Goal: Navigation & Orientation: Find specific page/section

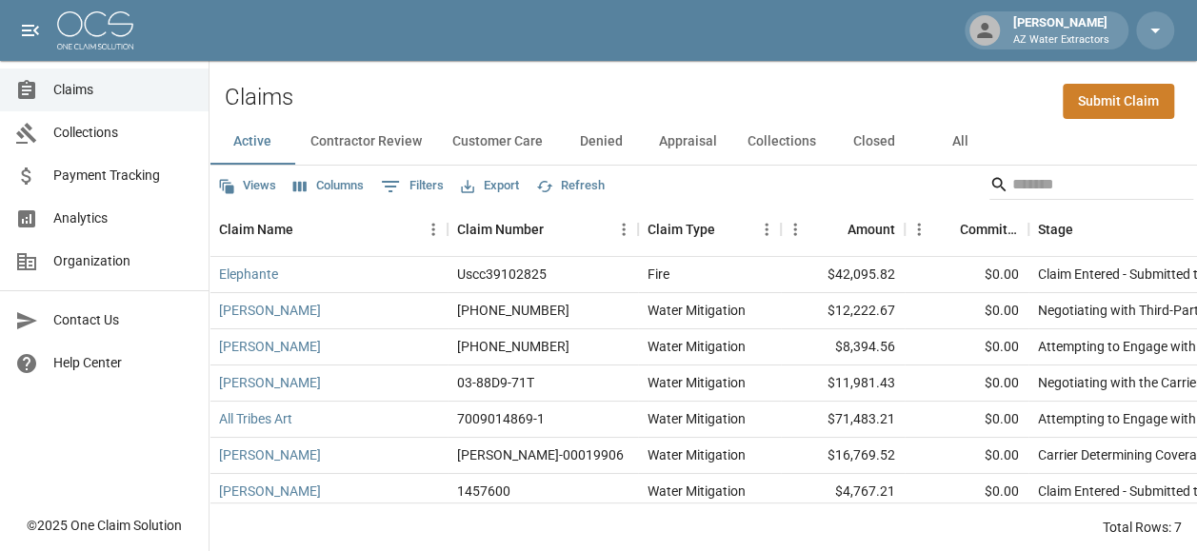
click at [324, 131] on button "Contractor Review" at bounding box center [366, 142] width 142 height 46
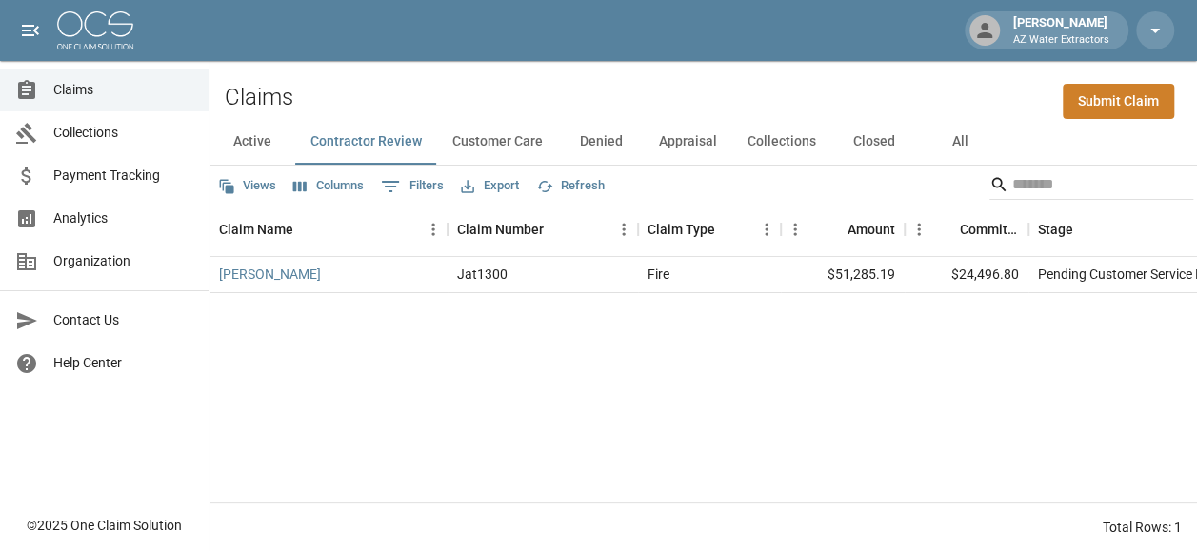
click at [505, 147] on button "Customer Care" at bounding box center [497, 142] width 121 height 46
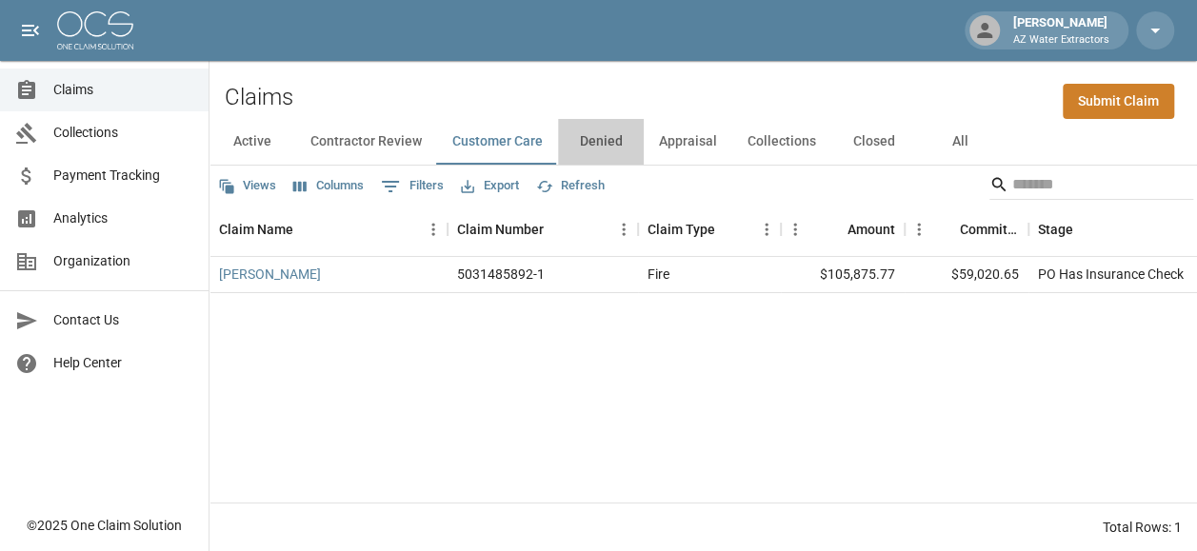
click at [595, 149] on button "Denied" at bounding box center [601, 142] width 86 height 46
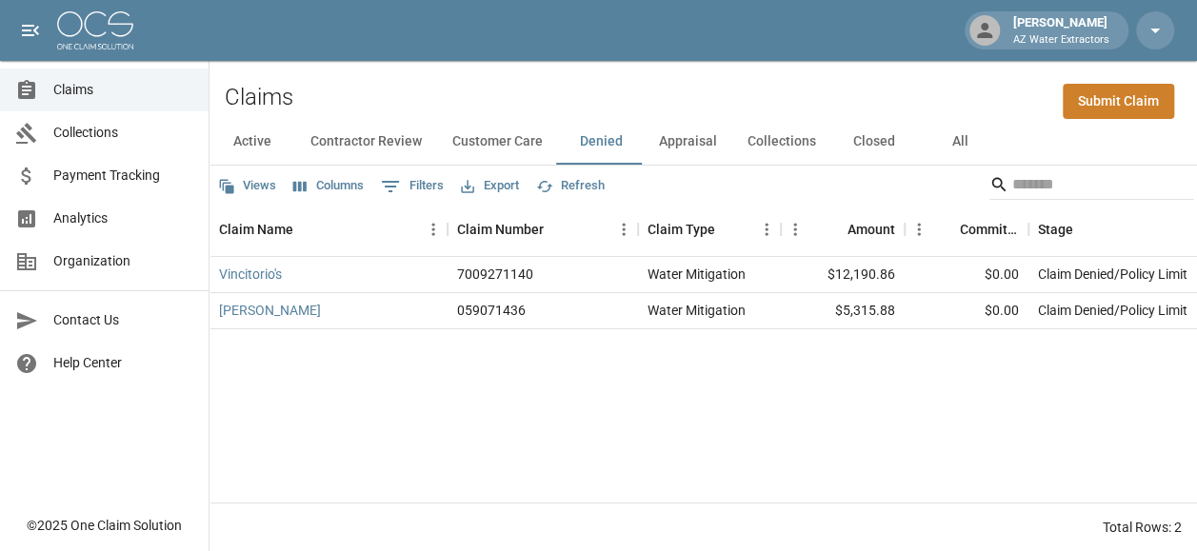
click at [660, 141] on button "Appraisal" at bounding box center [688, 142] width 89 height 46
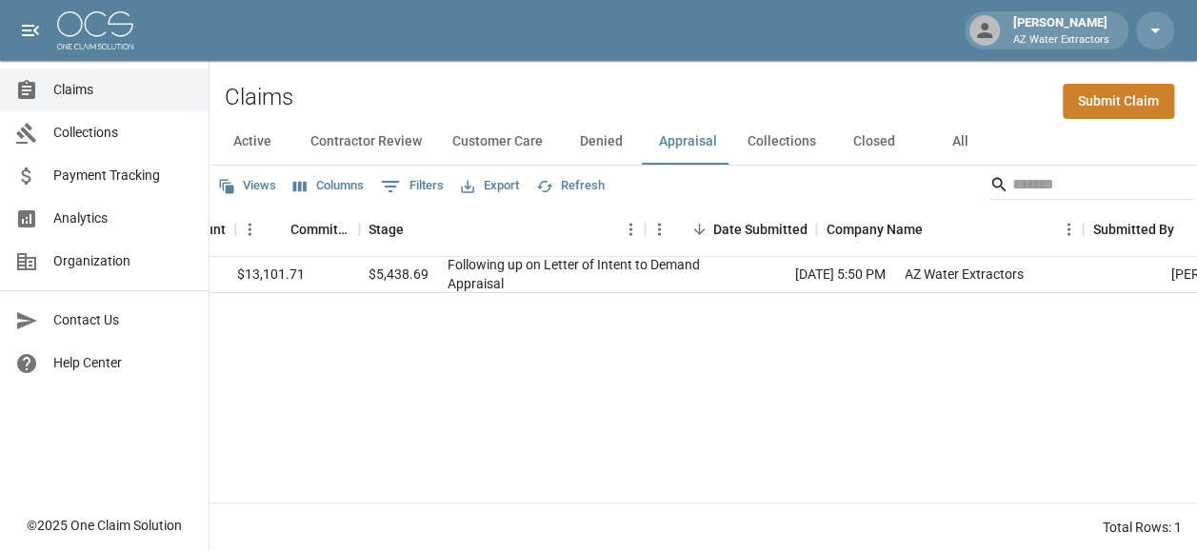
scroll to position [0, 716]
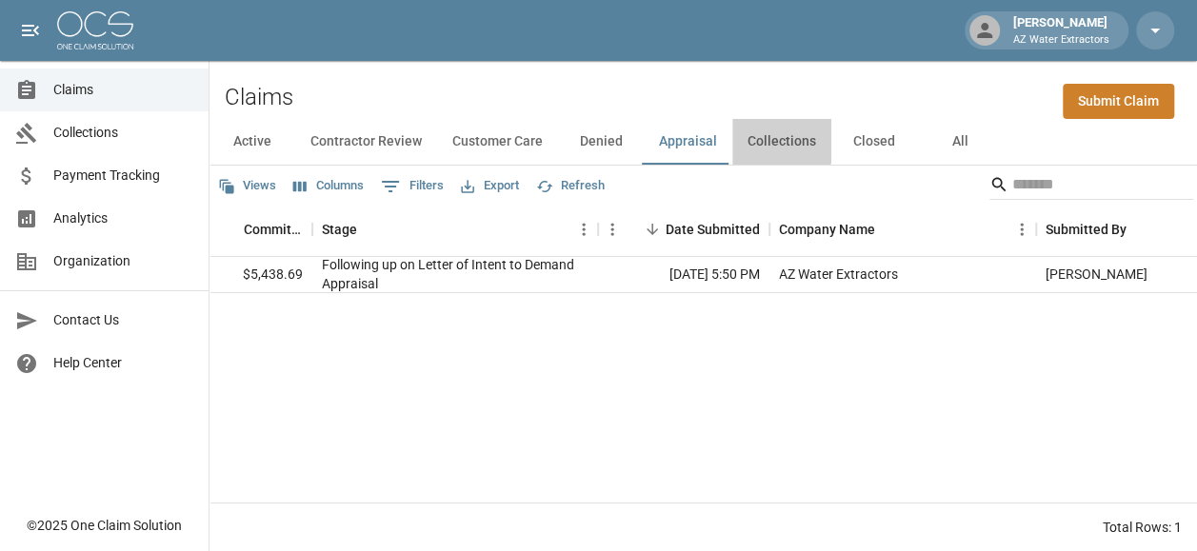
click at [770, 137] on button "Collections" at bounding box center [781, 142] width 99 height 46
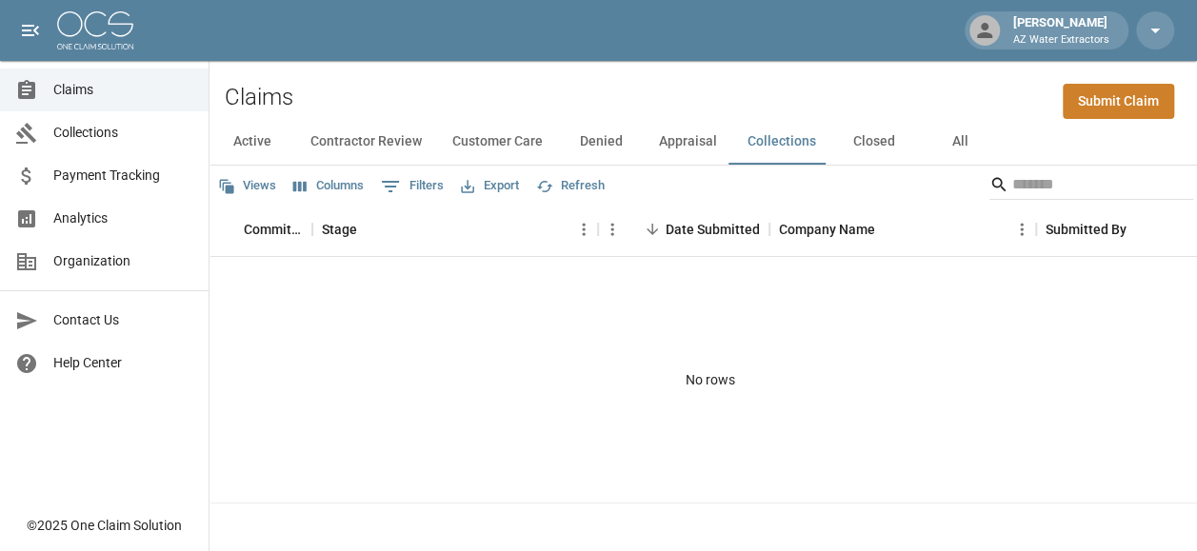
click at [855, 134] on button "Closed" at bounding box center [874, 142] width 86 height 46
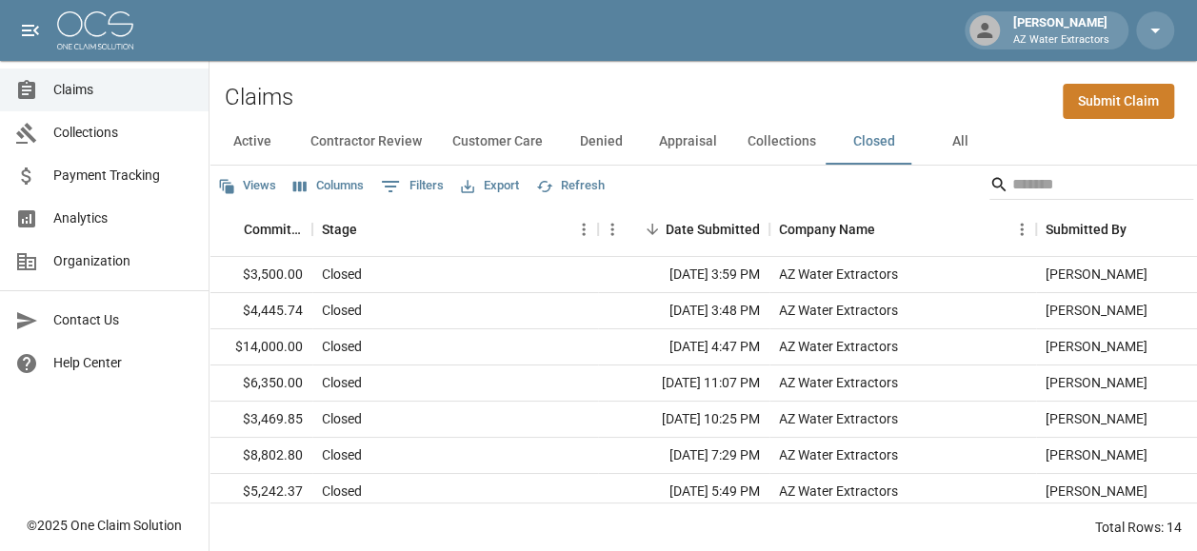
click at [249, 132] on button "Active" at bounding box center [252, 142] width 86 height 46
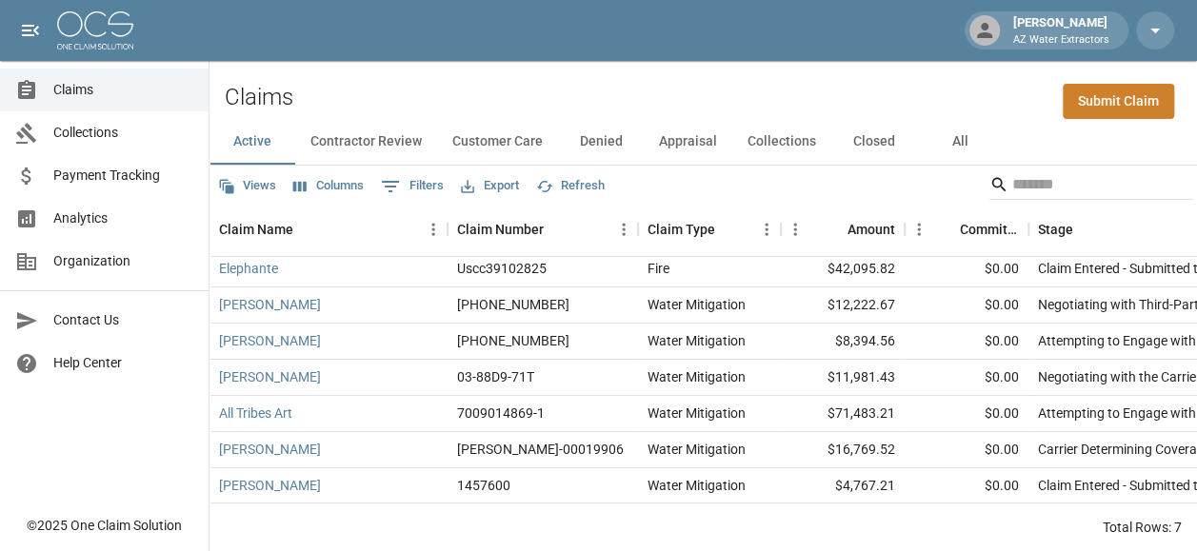
scroll to position [8, 0]
click at [595, 127] on button "Denied" at bounding box center [601, 142] width 86 height 46
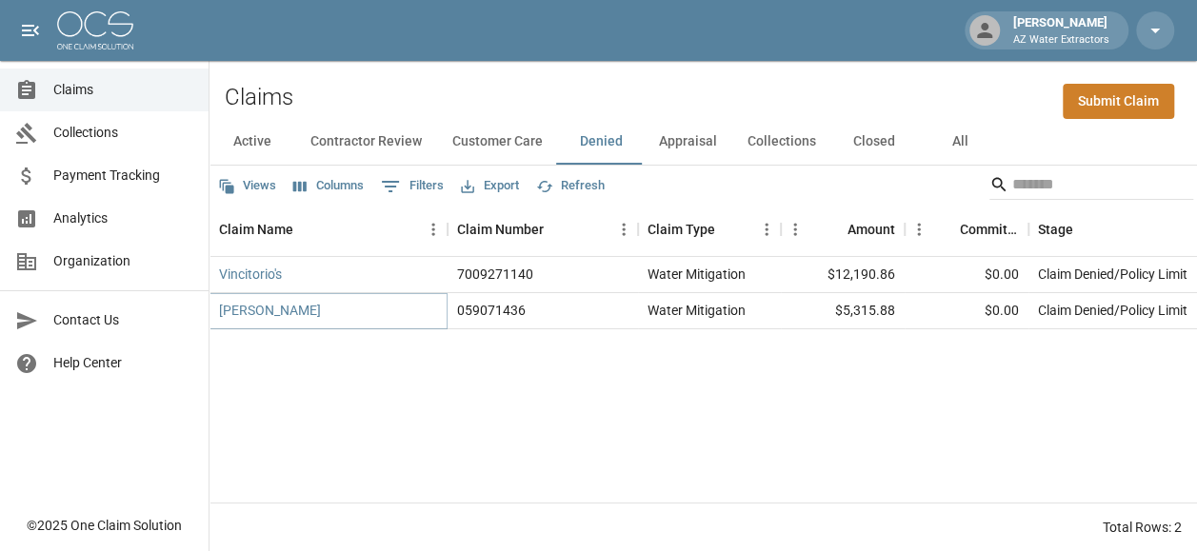
click at [303, 308] on link "[PERSON_NAME]" at bounding box center [270, 310] width 102 height 19
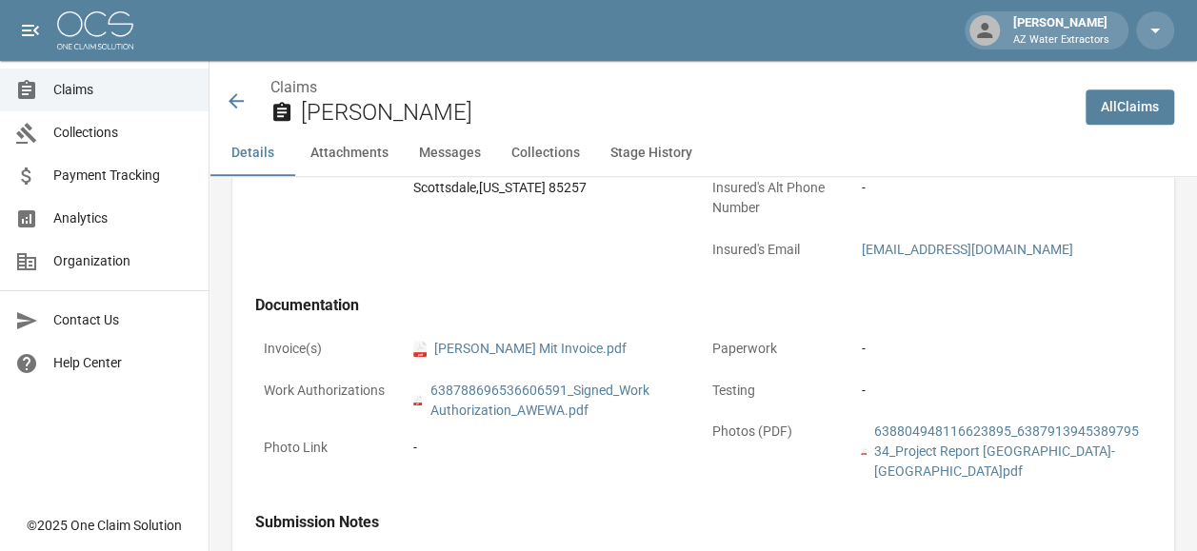
scroll to position [952, 0]
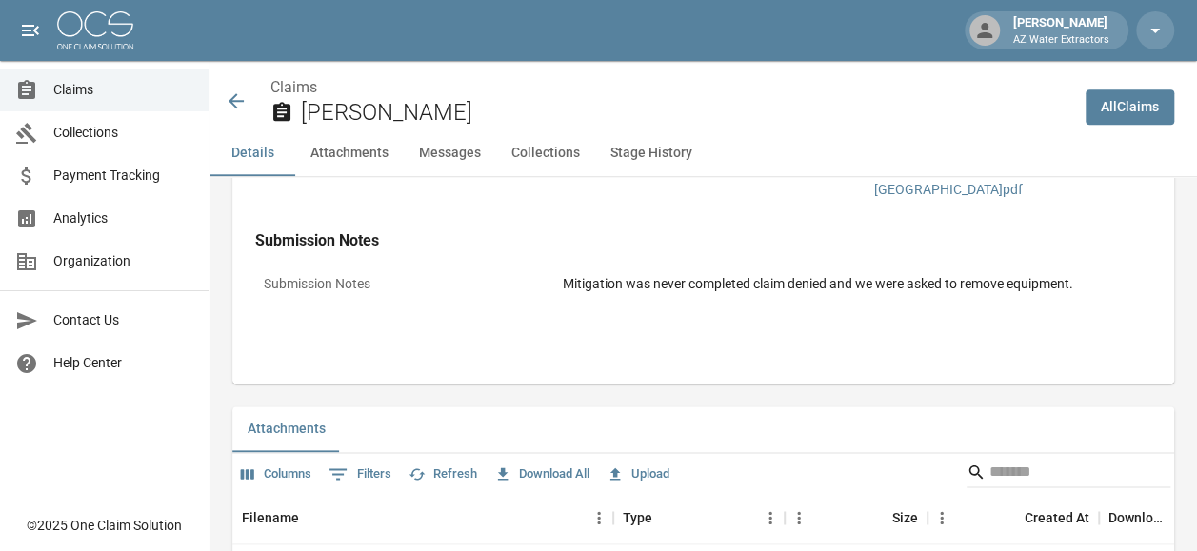
click at [238, 89] on icon at bounding box center [236, 100] width 23 height 23
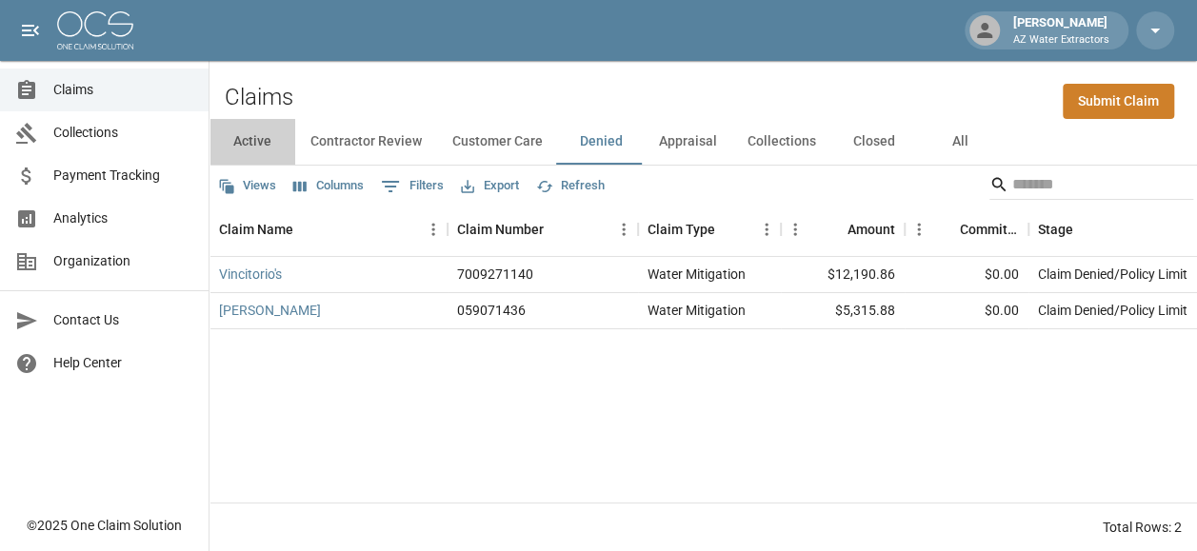
click at [268, 143] on button "Active" at bounding box center [252, 142] width 86 height 46
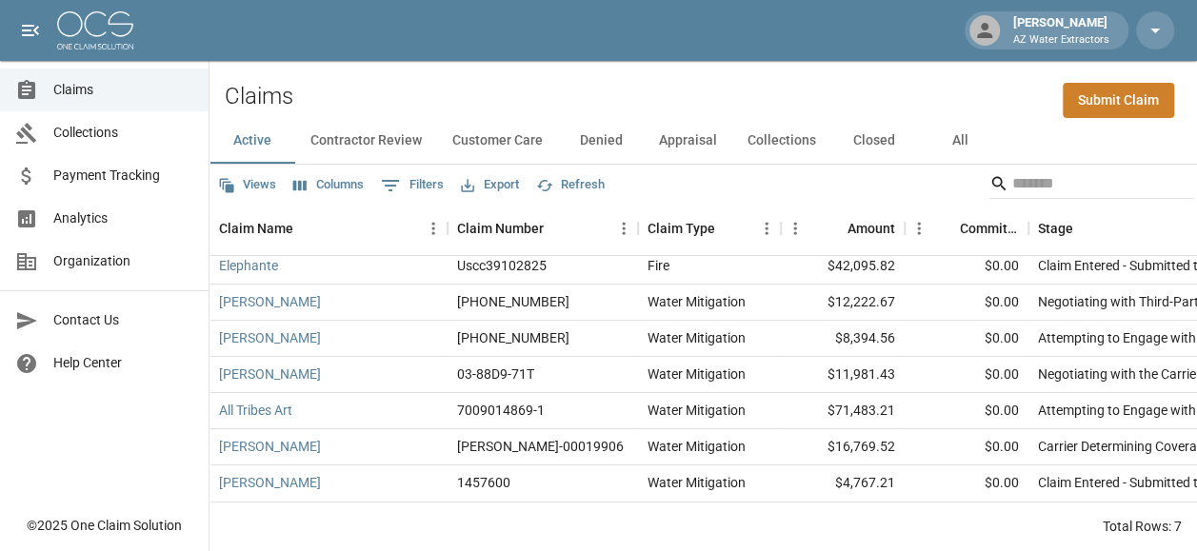
scroll to position [15, 0]
click at [745, 126] on button "Collections" at bounding box center [781, 141] width 99 height 46
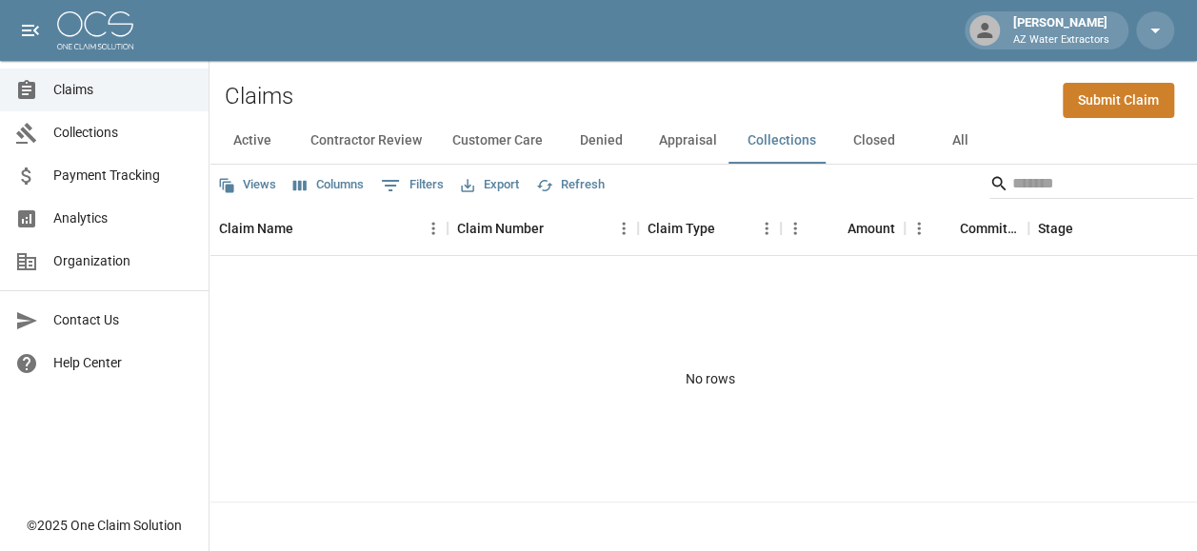
click at [685, 138] on button "Appraisal" at bounding box center [688, 141] width 89 height 46
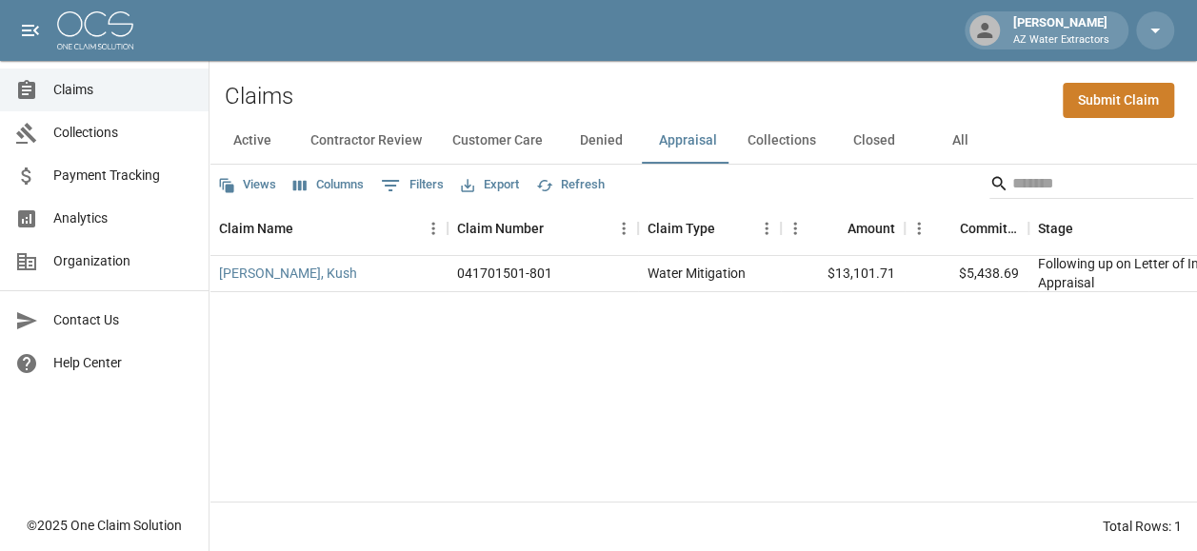
click at [591, 119] on button "Denied" at bounding box center [601, 141] width 86 height 46
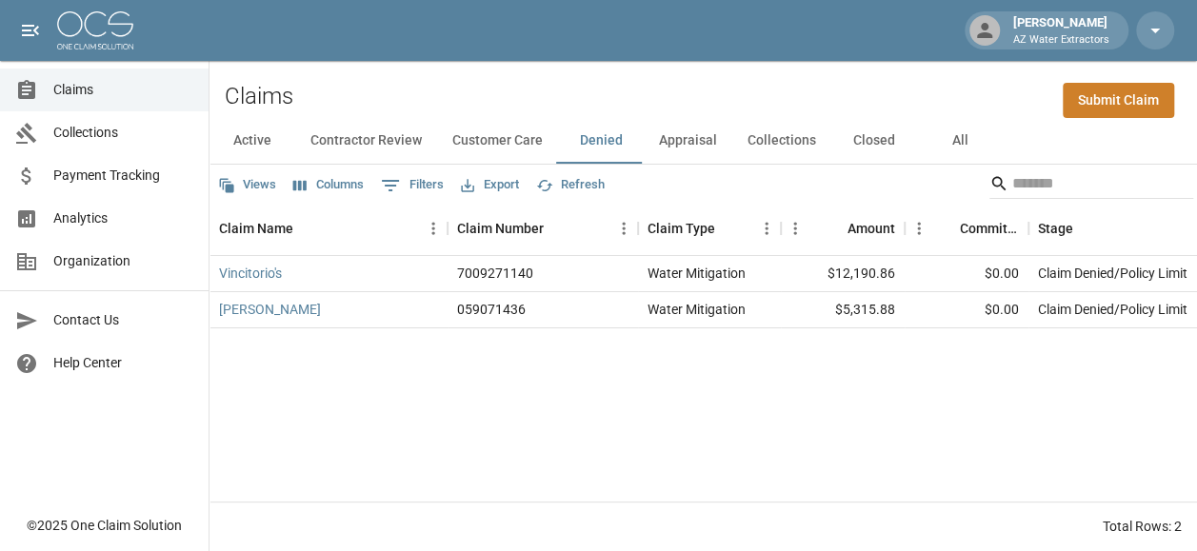
click at [469, 126] on button "Customer Care" at bounding box center [497, 141] width 121 height 46
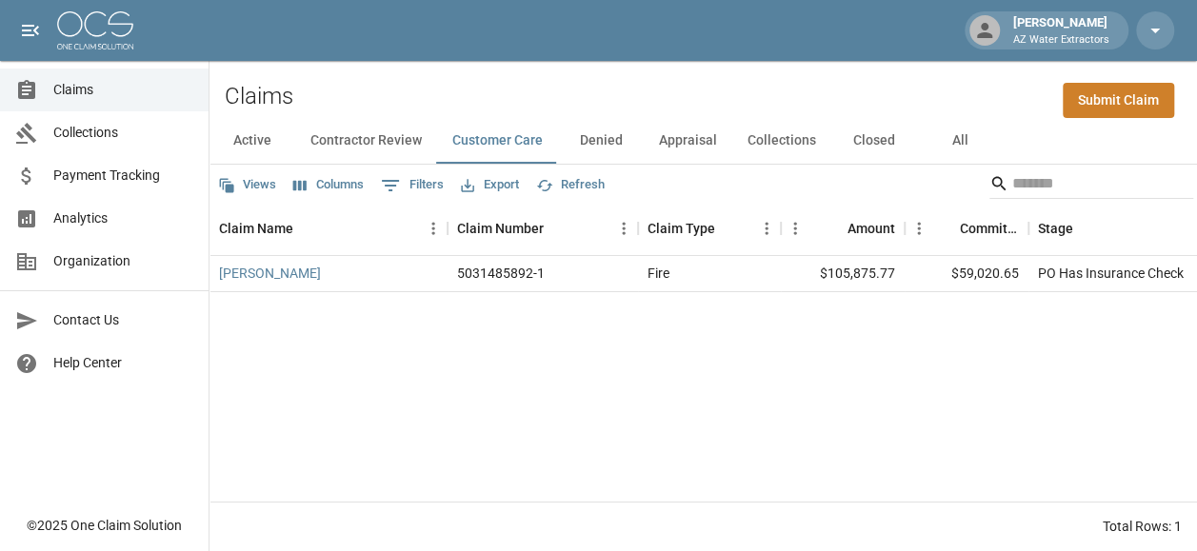
click at [355, 118] on button "Contractor Review" at bounding box center [366, 141] width 142 height 46
click at [529, 124] on button "Customer Care" at bounding box center [497, 141] width 121 height 46
click at [393, 129] on button "Contractor Review" at bounding box center [366, 141] width 142 height 46
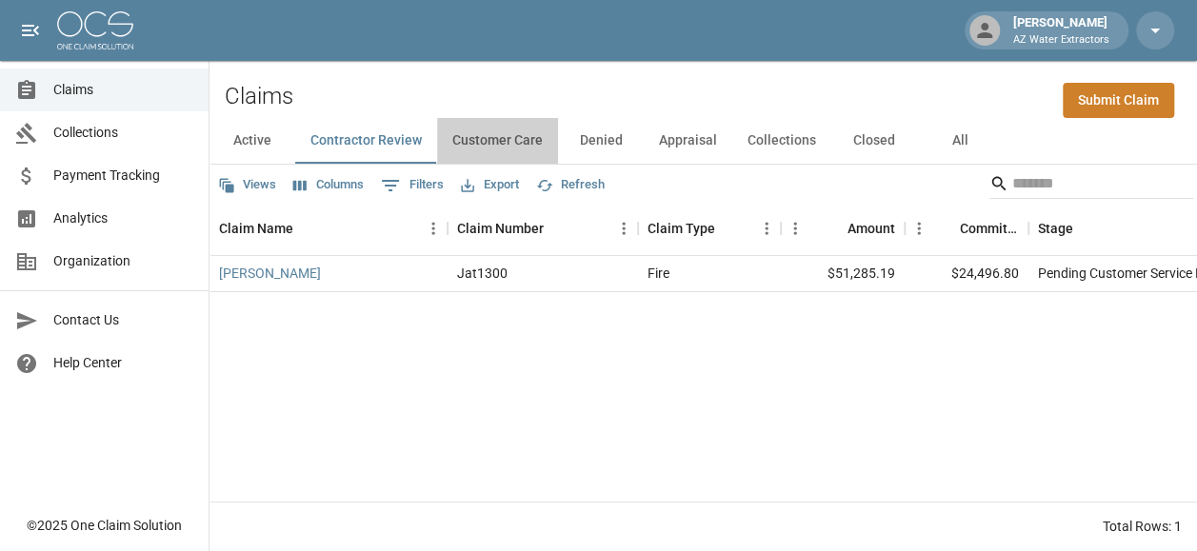
click at [507, 125] on button "Customer Care" at bounding box center [497, 141] width 121 height 46
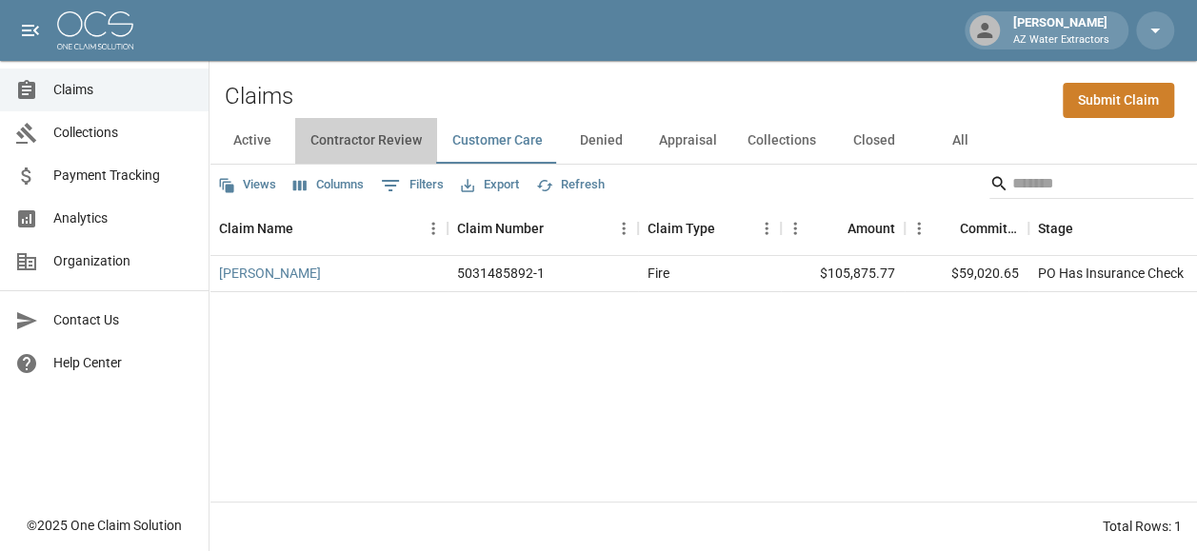
click at [366, 124] on button "Contractor Review" at bounding box center [366, 141] width 142 height 46
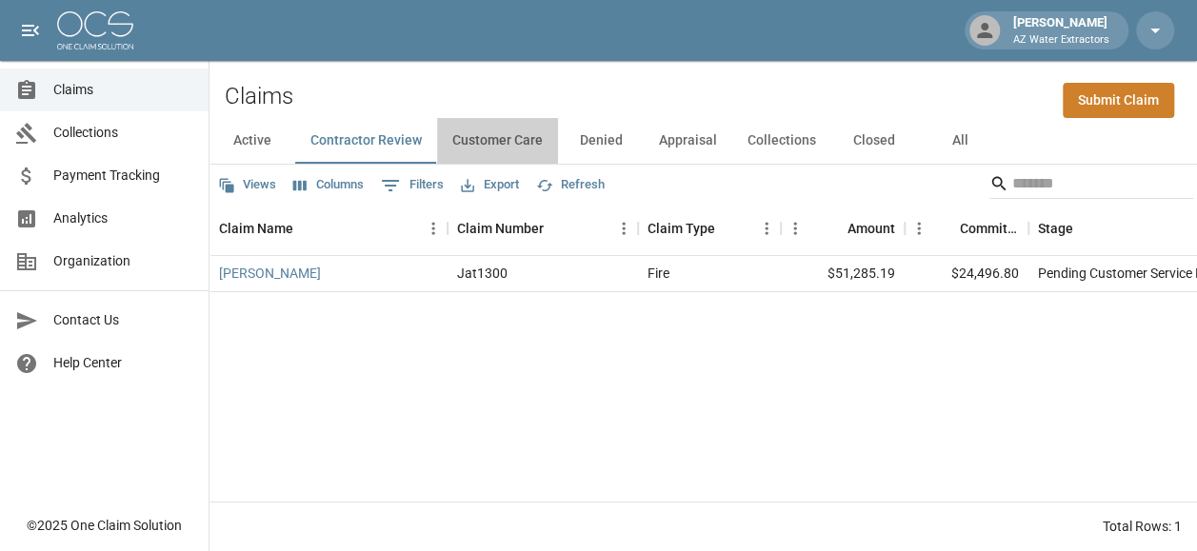
click at [479, 129] on button "Customer Care" at bounding box center [497, 141] width 121 height 46
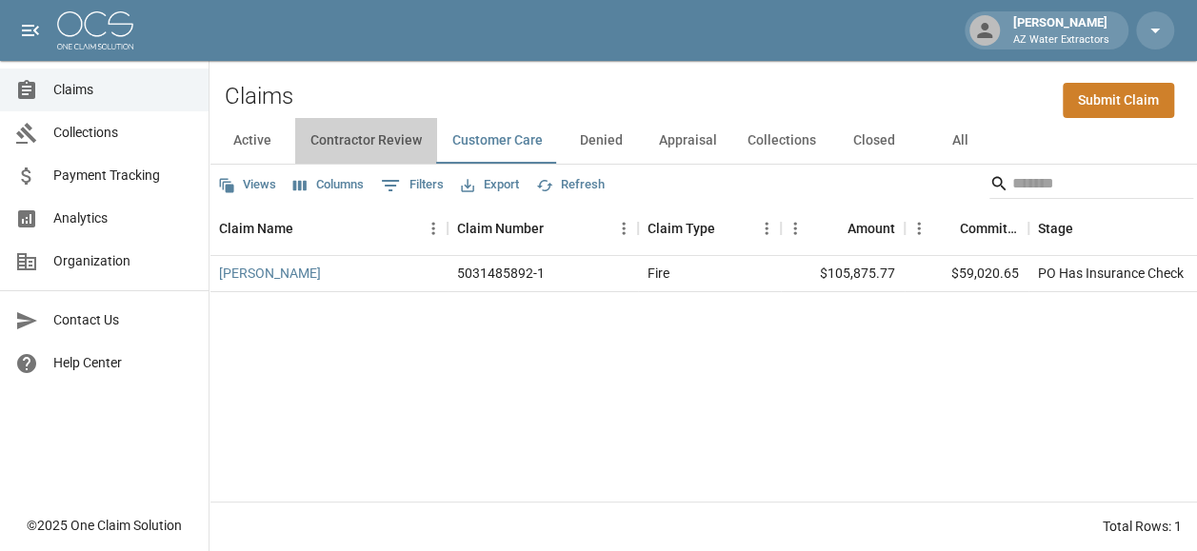
click at [398, 139] on button "Contractor Review" at bounding box center [366, 141] width 142 height 46
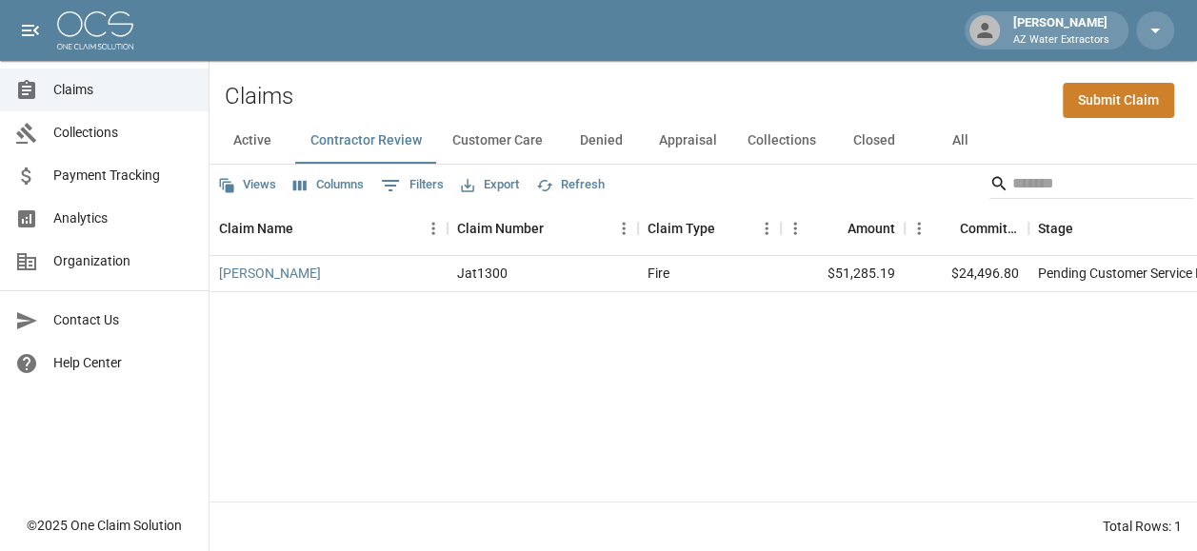
click at [263, 119] on button "Active" at bounding box center [252, 141] width 86 height 46
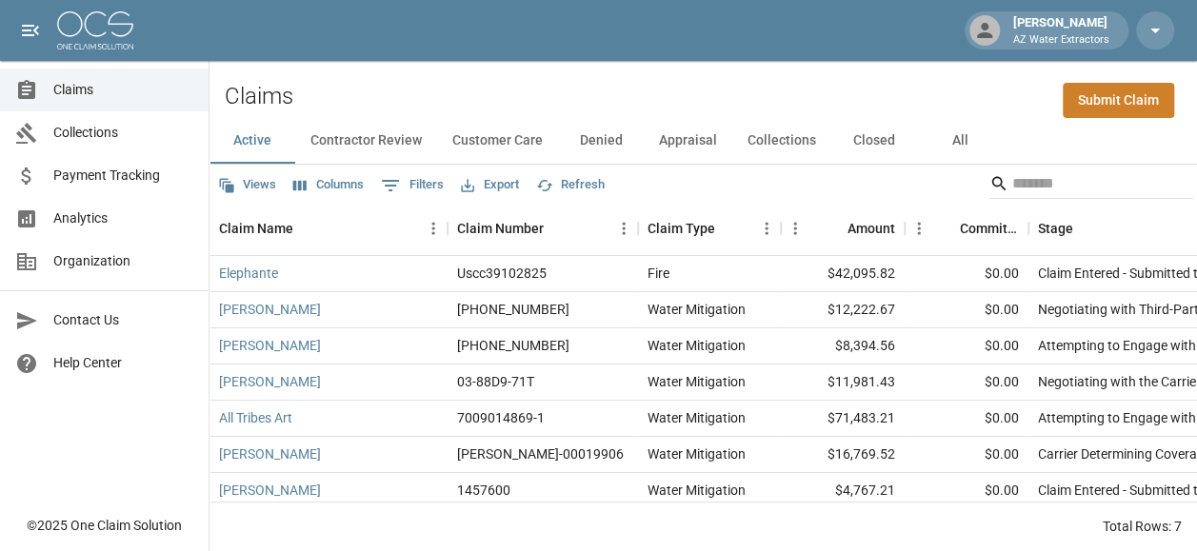
click at [357, 132] on button "Contractor Review" at bounding box center [366, 141] width 142 height 46
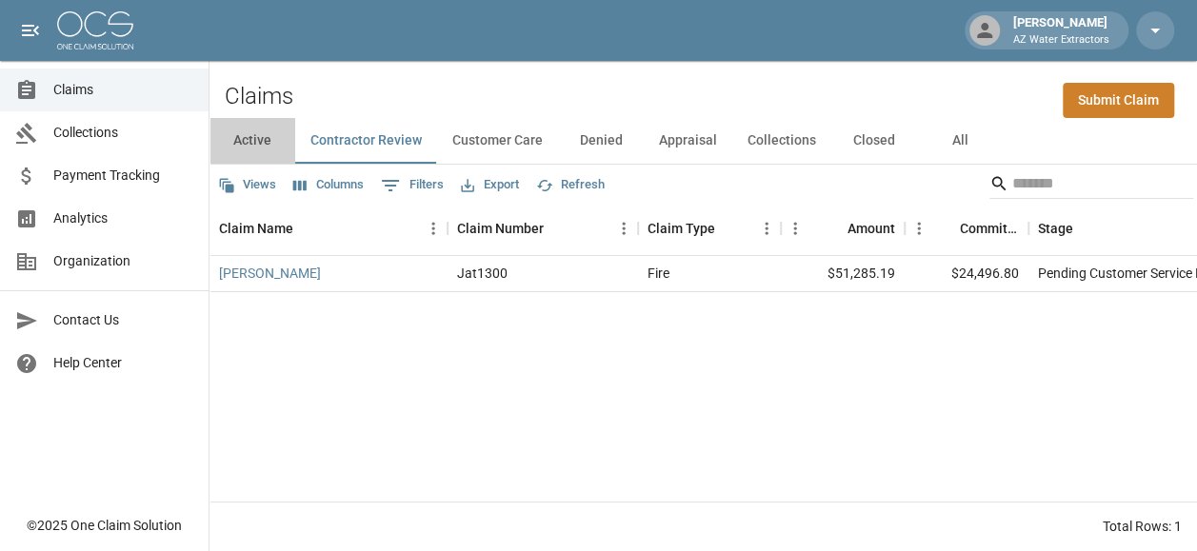
click at [252, 124] on button "Active" at bounding box center [252, 141] width 86 height 46
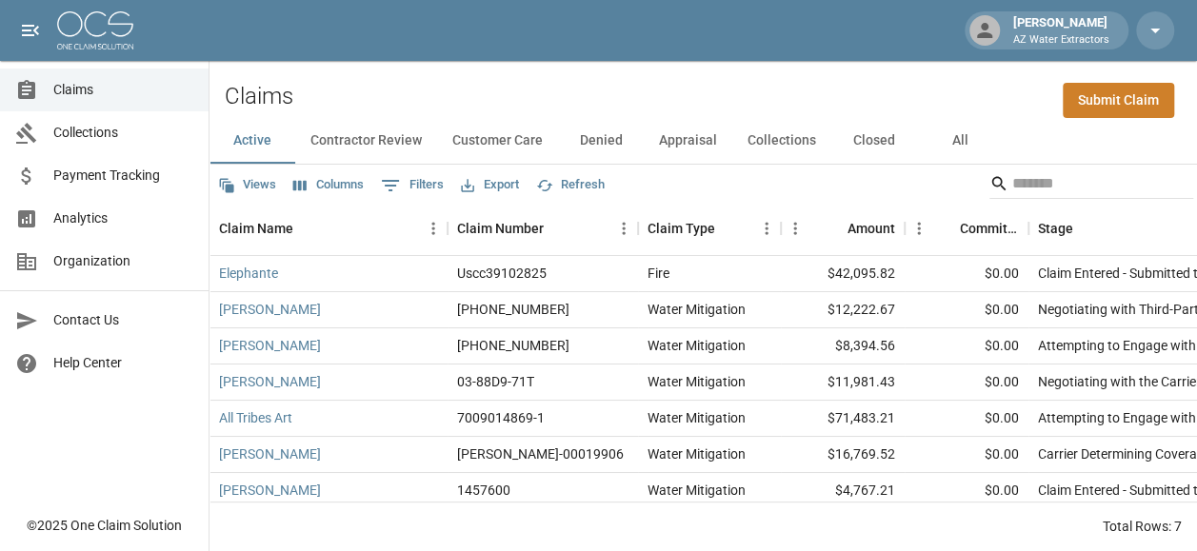
click at [373, 118] on button "Contractor Review" at bounding box center [366, 141] width 142 height 46
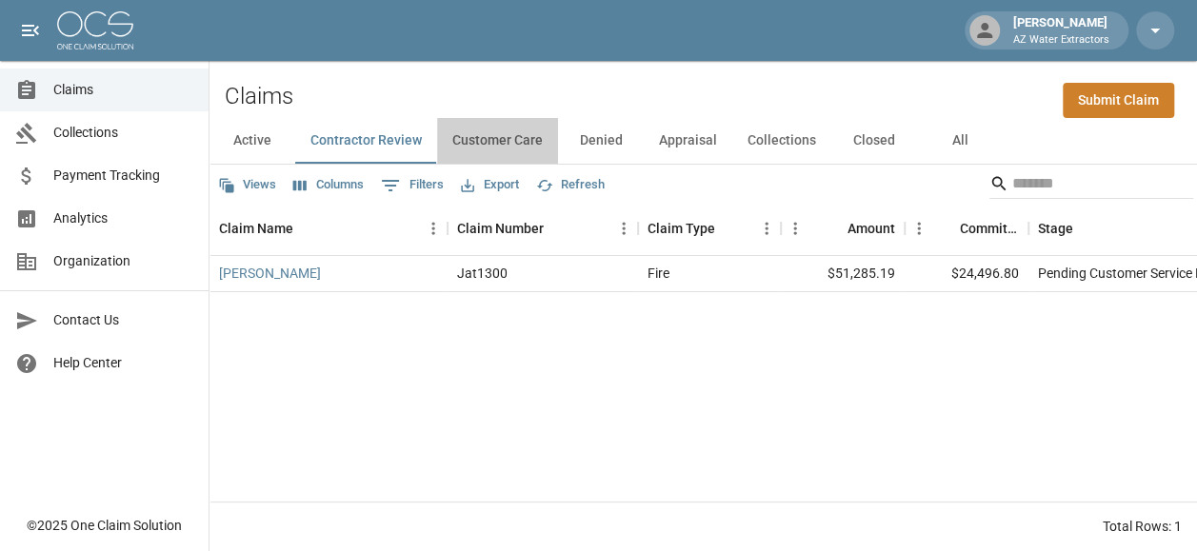
click at [484, 125] on button "Customer Care" at bounding box center [497, 141] width 121 height 46
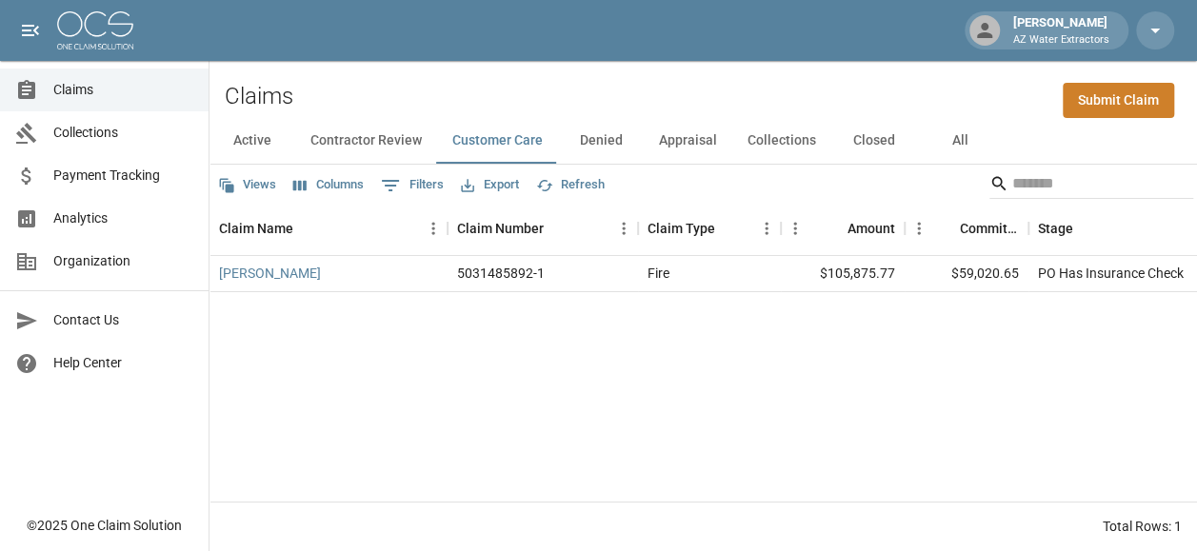
click at [617, 119] on button "Denied" at bounding box center [601, 141] width 86 height 46
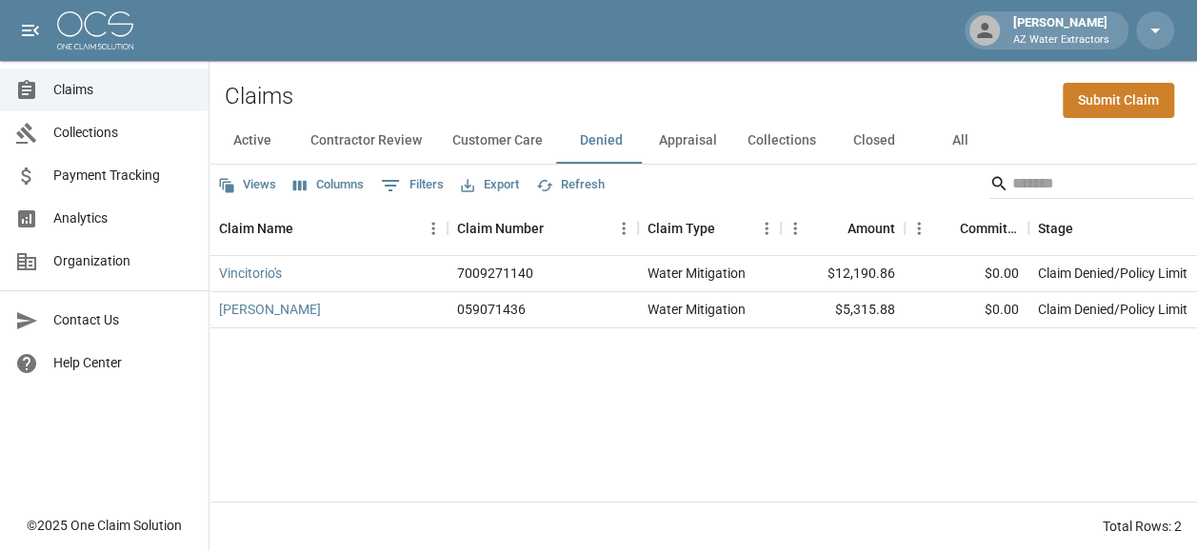
click at [701, 131] on button "Appraisal" at bounding box center [688, 141] width 89 height 46
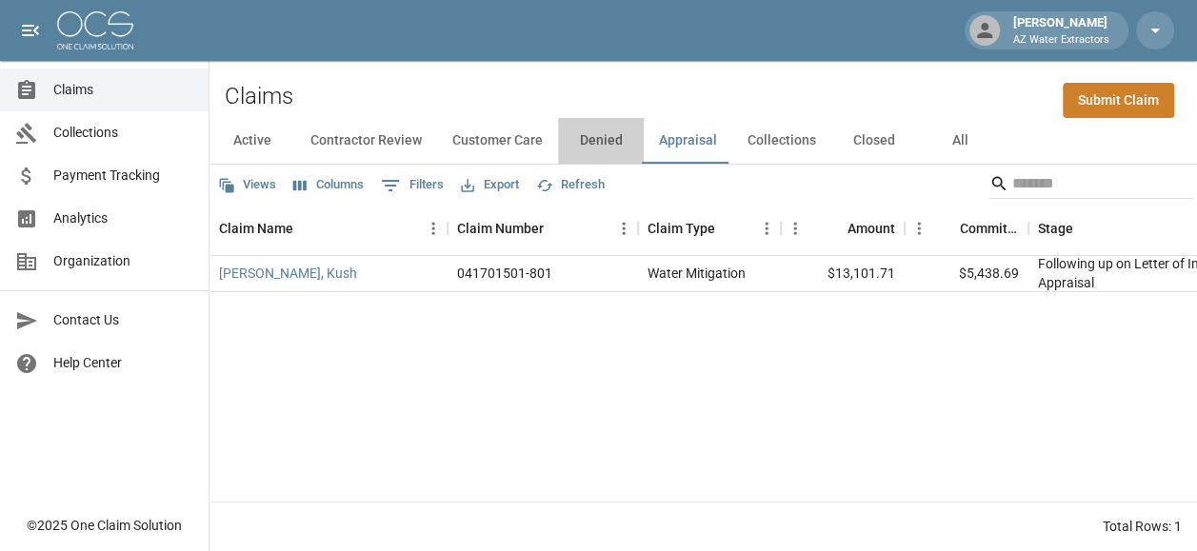
click at [596, 118] on button "Denied" at bounding box center [601, 141] width 86 height 46
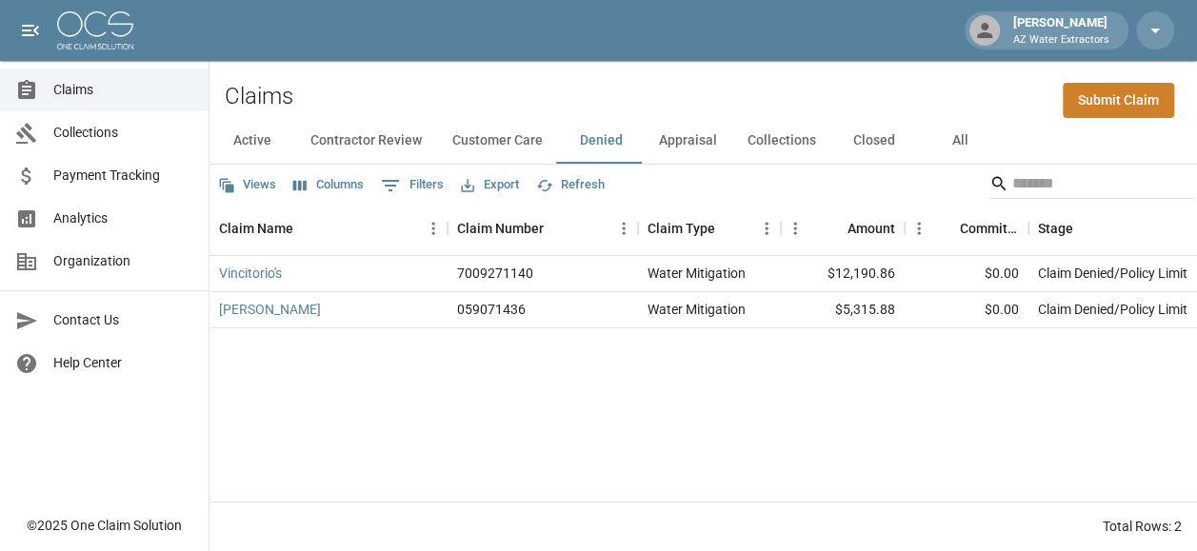
click at [668, 165] on div "Views Columns 0 Filters Export Refresh" at bounding box center [702, 184] width 987 height 38
click at [673, 141] on button "Appraisal" at bounding box center [688, 141] width 89 height 46
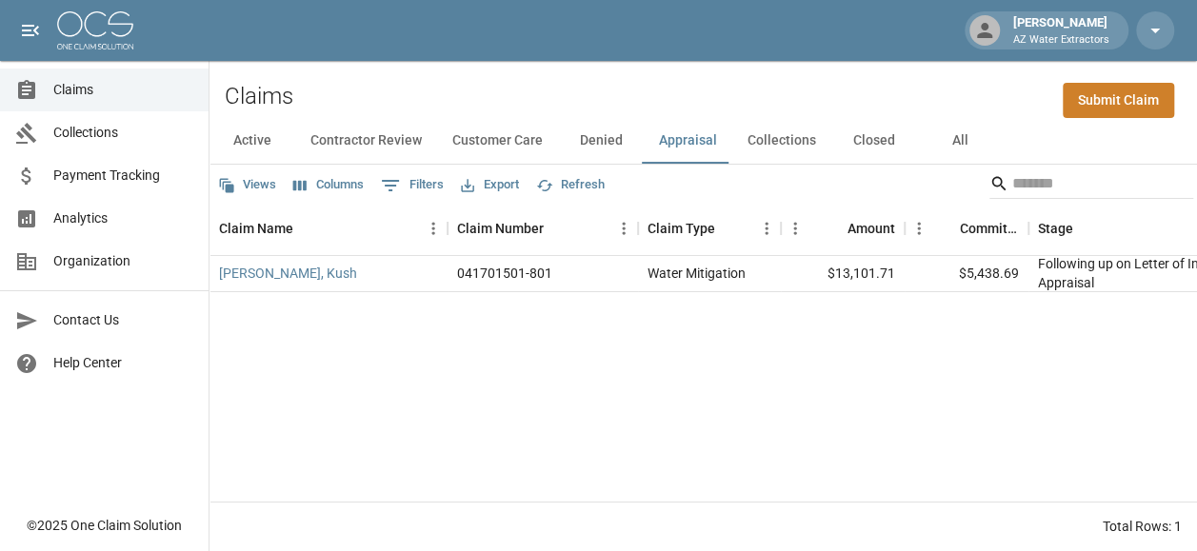
click at [784, 124] on button "Collections" at bounding box center [781, 141] width 99 height 46
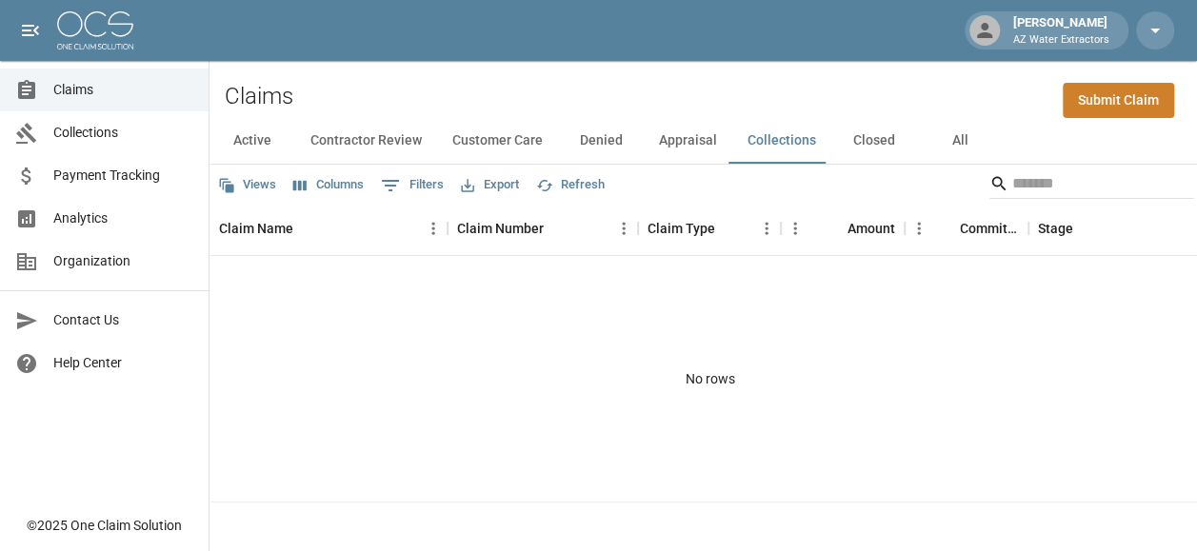
click at [668, 128] on button "Appraisal" at bounding box center [688, 141] width 89 height 46
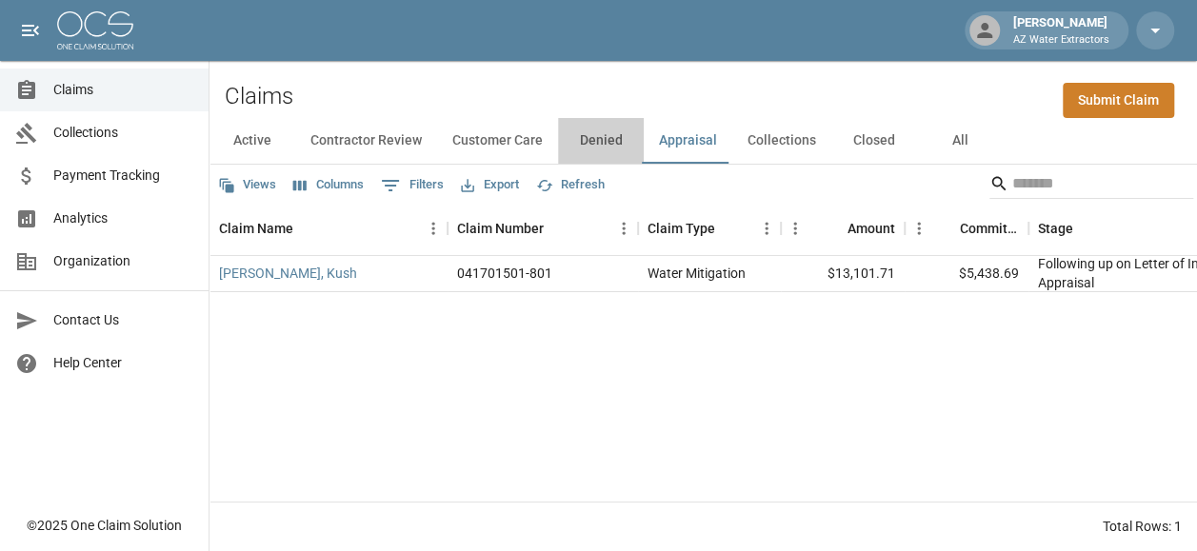
click at [621, 129] on button "Denied" at bounding box center [601, 141] width 86 height 46
